Goal: Find specific page/section

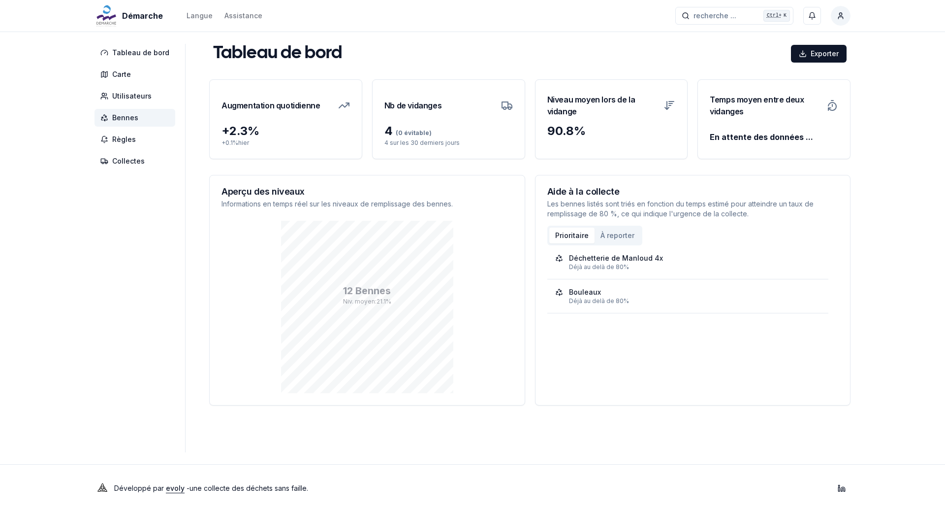
click at [125, 123] on span "Bennes" at bounding box center [135, 118] width 81 height 18
click at [125, 115] on span "Bennes" at bounding box center [125, 118] width 26 height 10
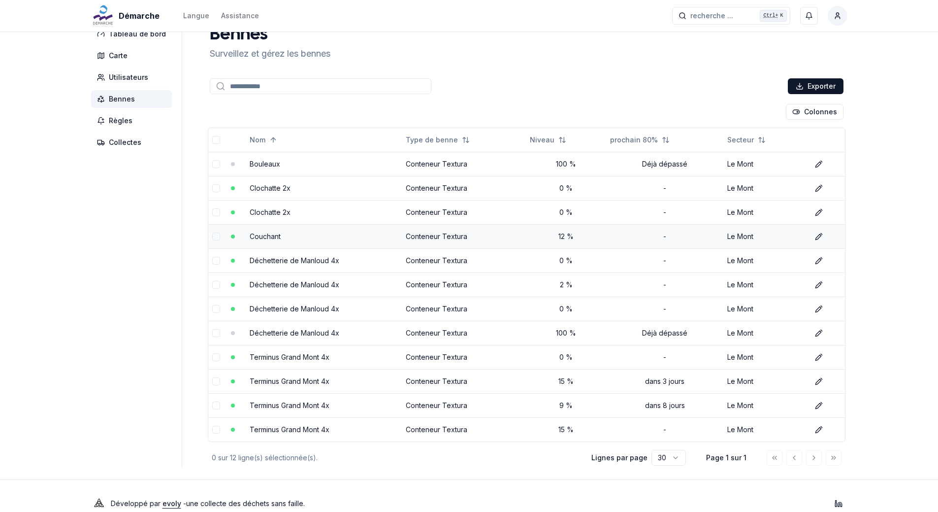
scroll to position [34, 0]
